Goal: Check status: Check status

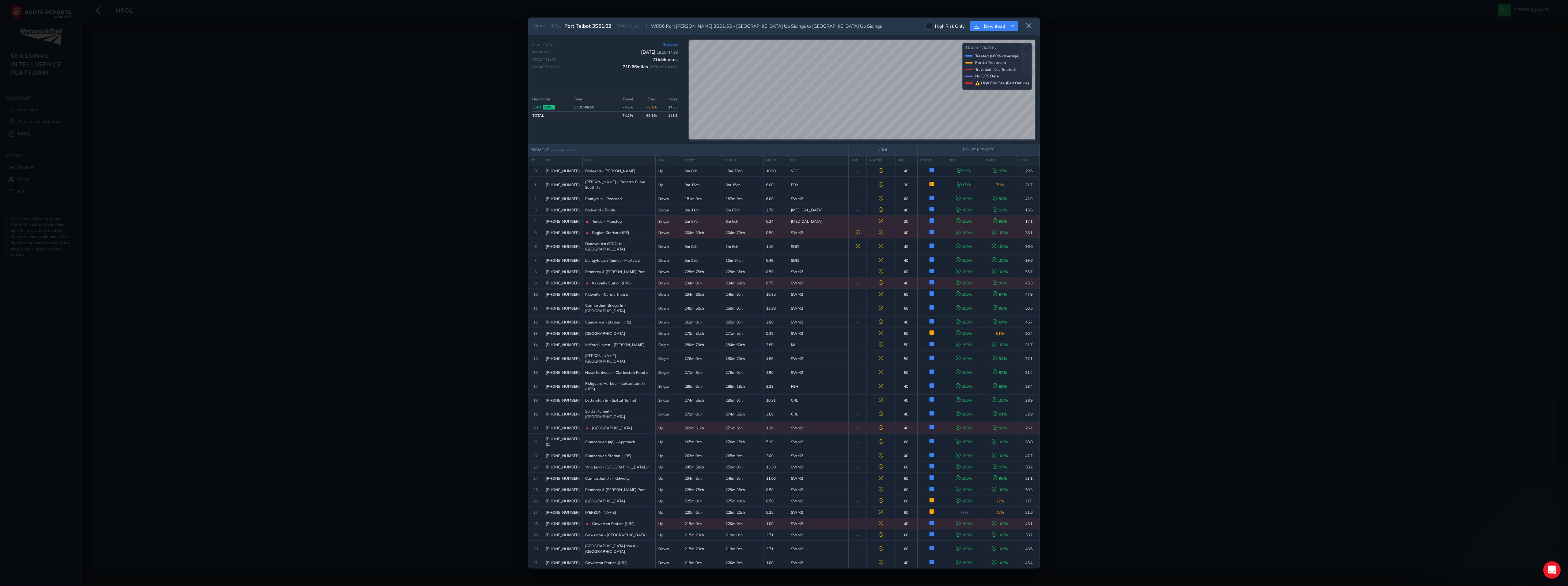
click at [1327, 142] on div "TICK-SHEETS / Port Talbot 3S61,62 ST882361_v9 WR56 [GEOGRAPHIC_DATA][PERSON_NAM…" at bounding box center [784, 293] width 1568 height 586
click at [300, 191] on div "TICK-SHEETS / Port Talbot 3S61,62 ST882361_v9 WR56 [GEOGRAPHIC_DATA][PERSON_NAM…" at bounding box center [784, 293] width 1568 height 586
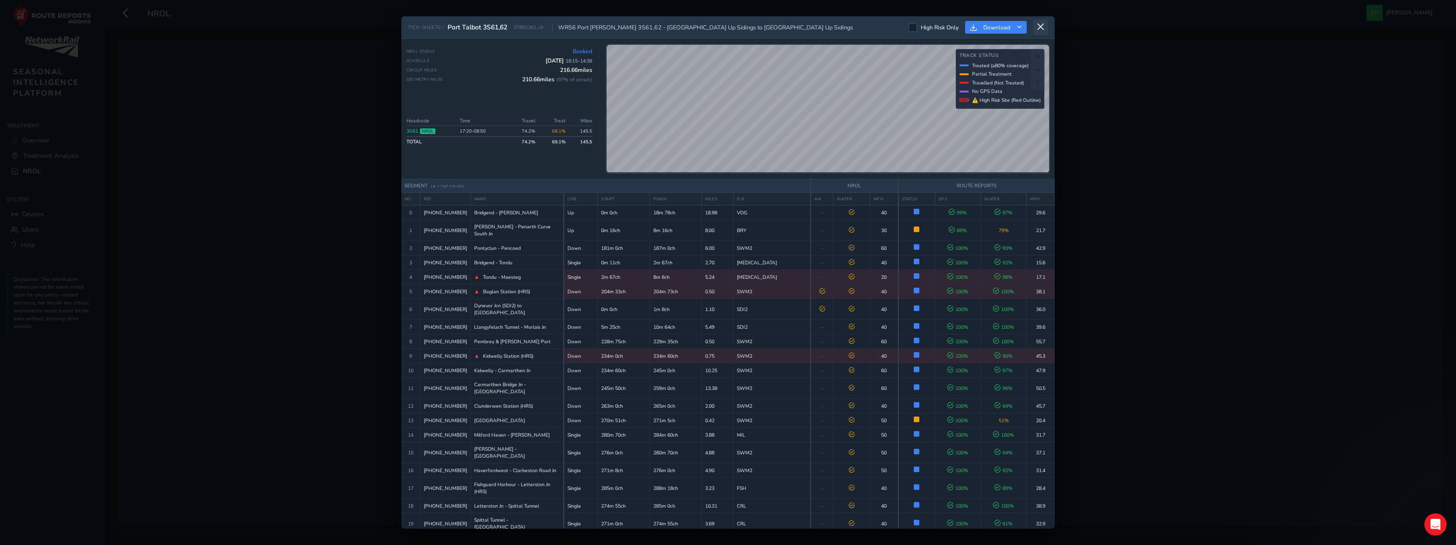
click at [1041, 30] on icon at bounding box center [1041, 27] width 8 height 8
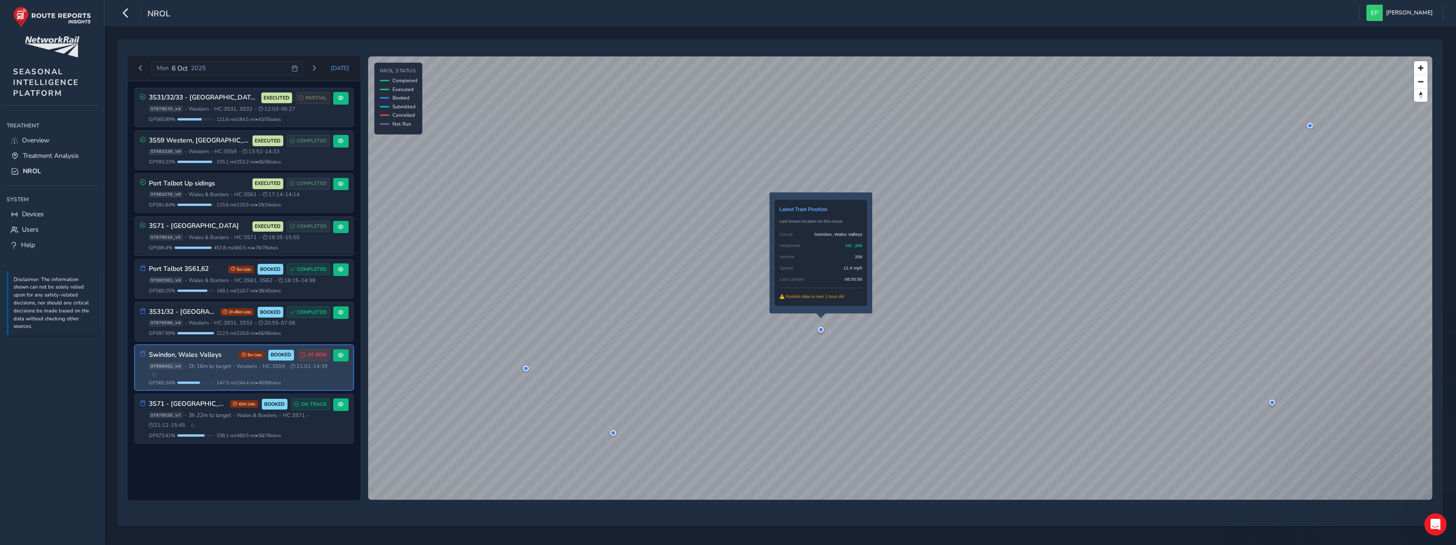
click at [821, 329] on div at bounding box center [821, 330] width 6 height 6
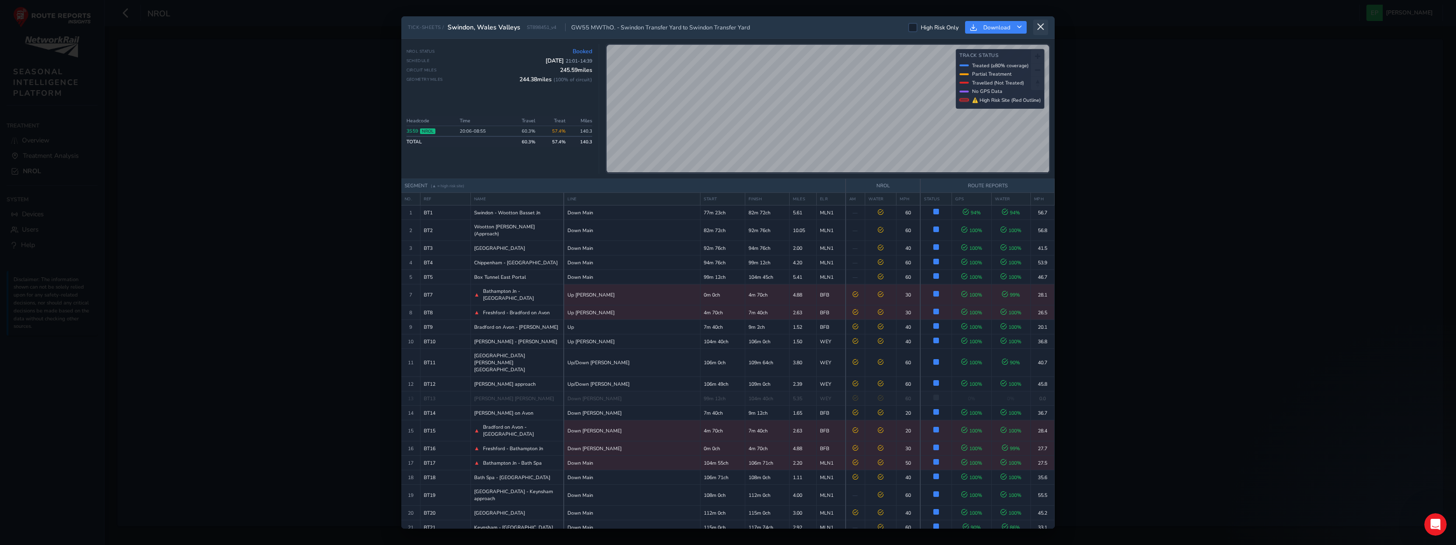
click at [1035, 27] on button at bounding box center [1040, 27] width 15 height 15
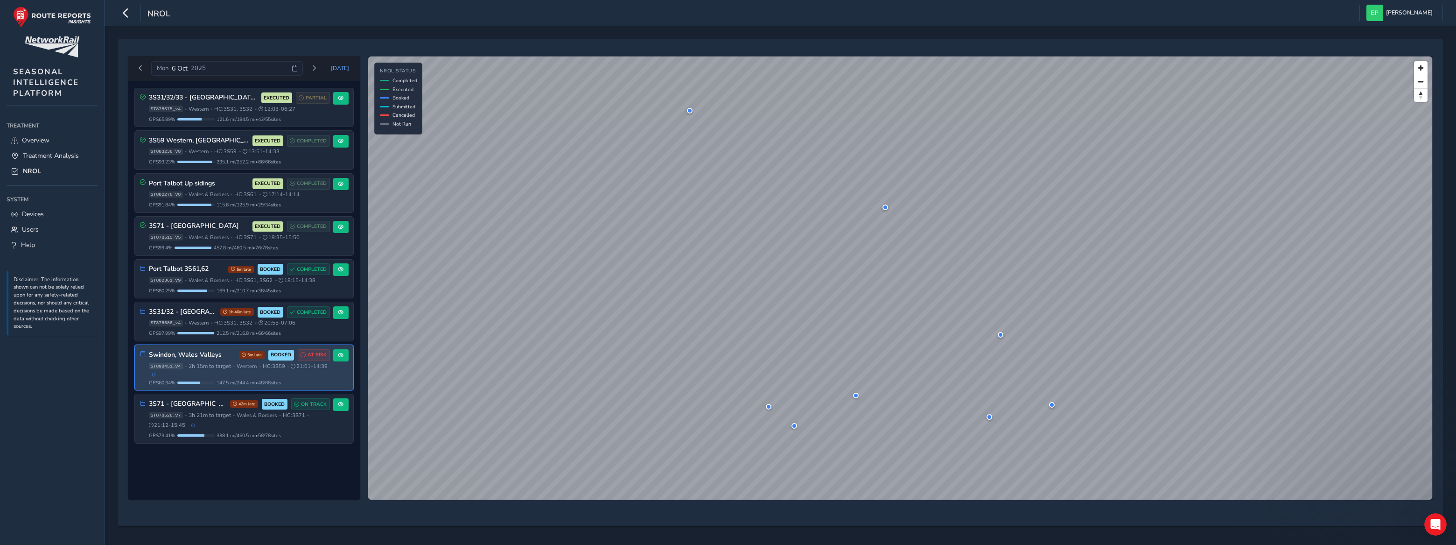
click at [336, 371] on div "Swindon, Wales Valleys 5m late BOOKED AT RISK ST898451_v4 • 2h 15m to target • …" at bounding box center [244, 367] width 218 height 45
click at [339, 355] on span at bounding box center [341, 355] width 6 height 6
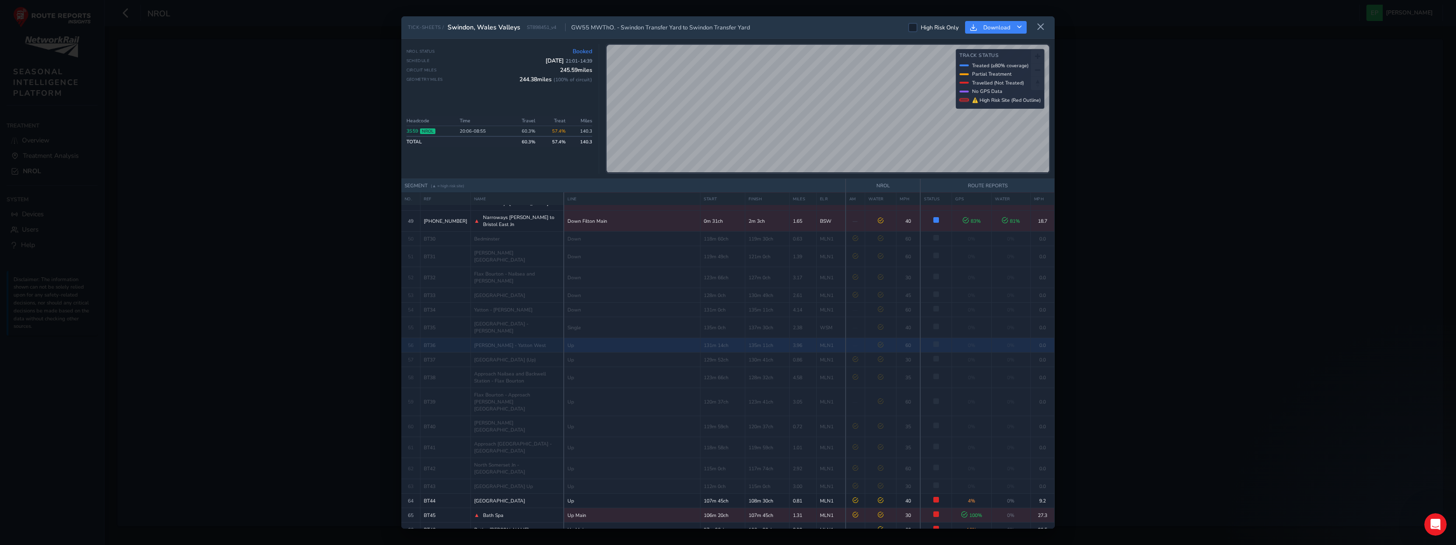
scroll to position [800, 0]
